Goal: Navigation & Orientation: Find specific page/section

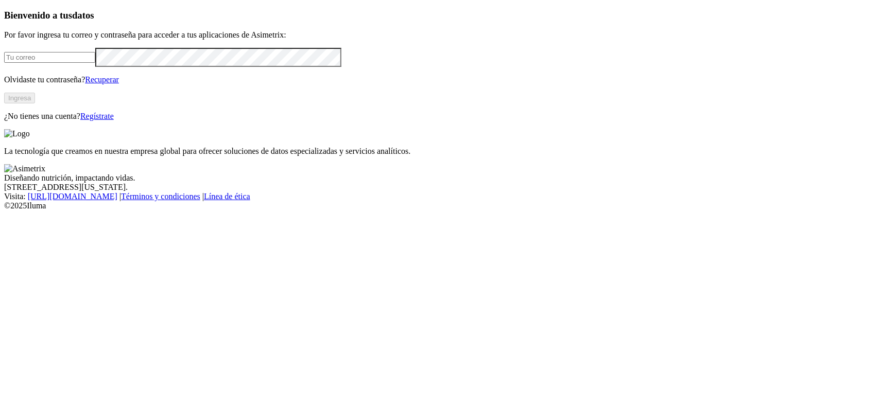
type input "[PERSON_NAME][EMAIL_ADDRESS][DOMAIN_NAME]"
click at [35, 104] on button "Ingresa" at bounding box center [19, 98] width 31 height 11
